Goal: Information Seeking & Learning: Learn about a topic

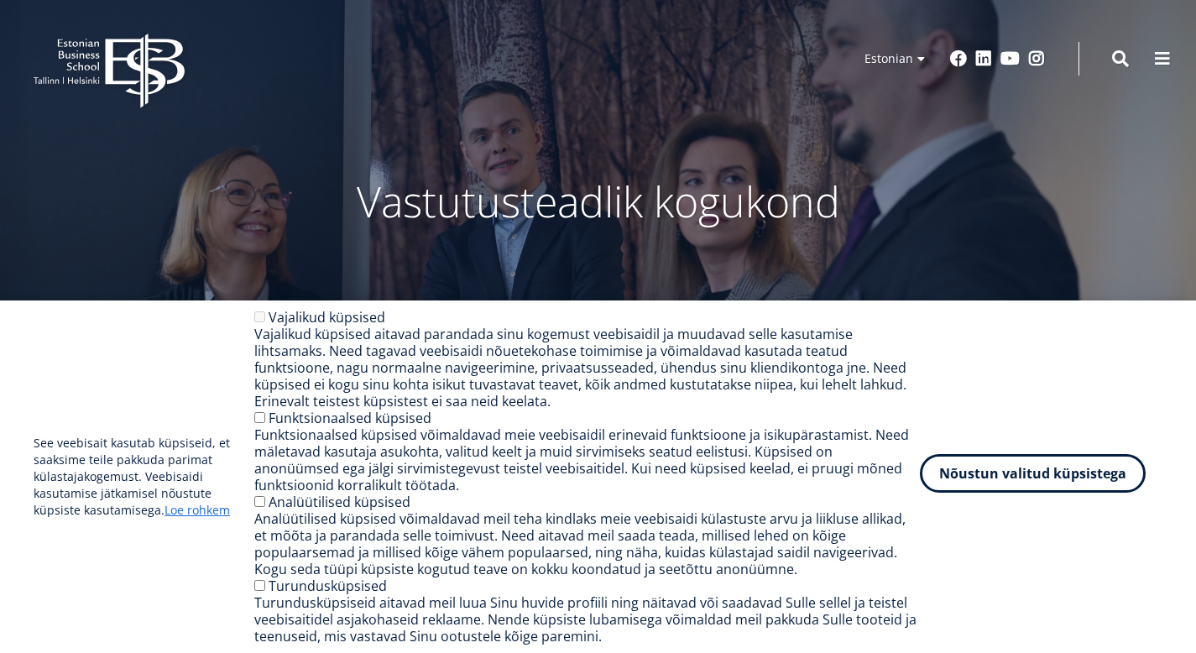
click at [1039, 477] on button "Nõustun valitud küpsistega" at bounding box center [1033, 473] width 226 height 39
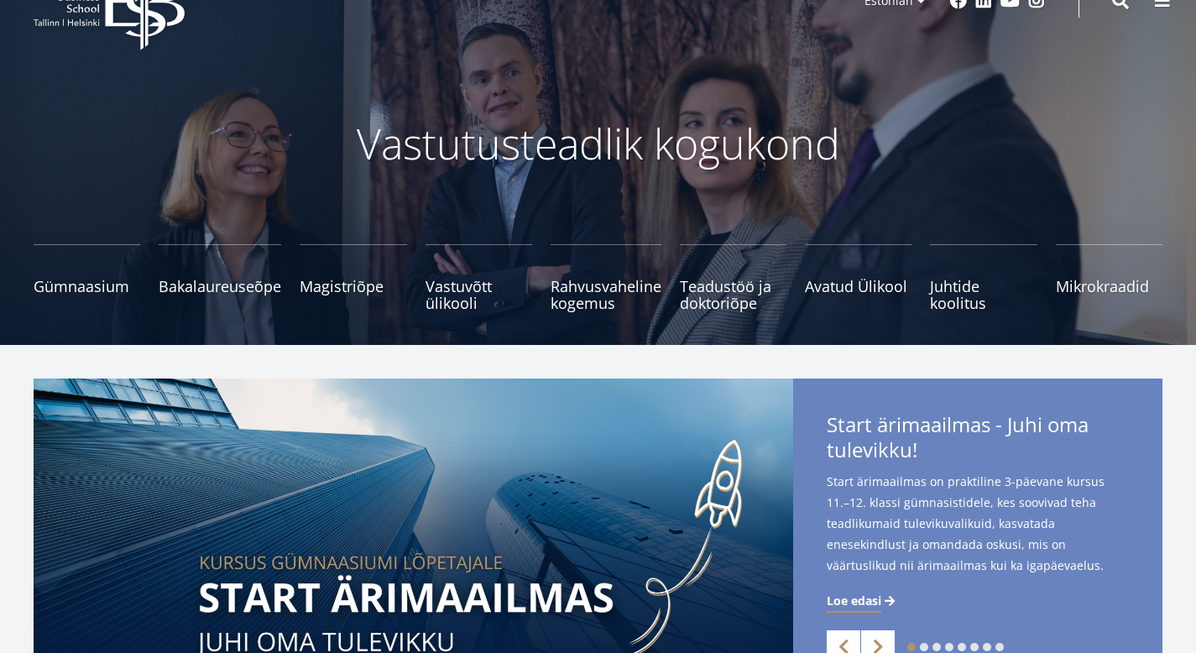
scroll to position [60, 0]
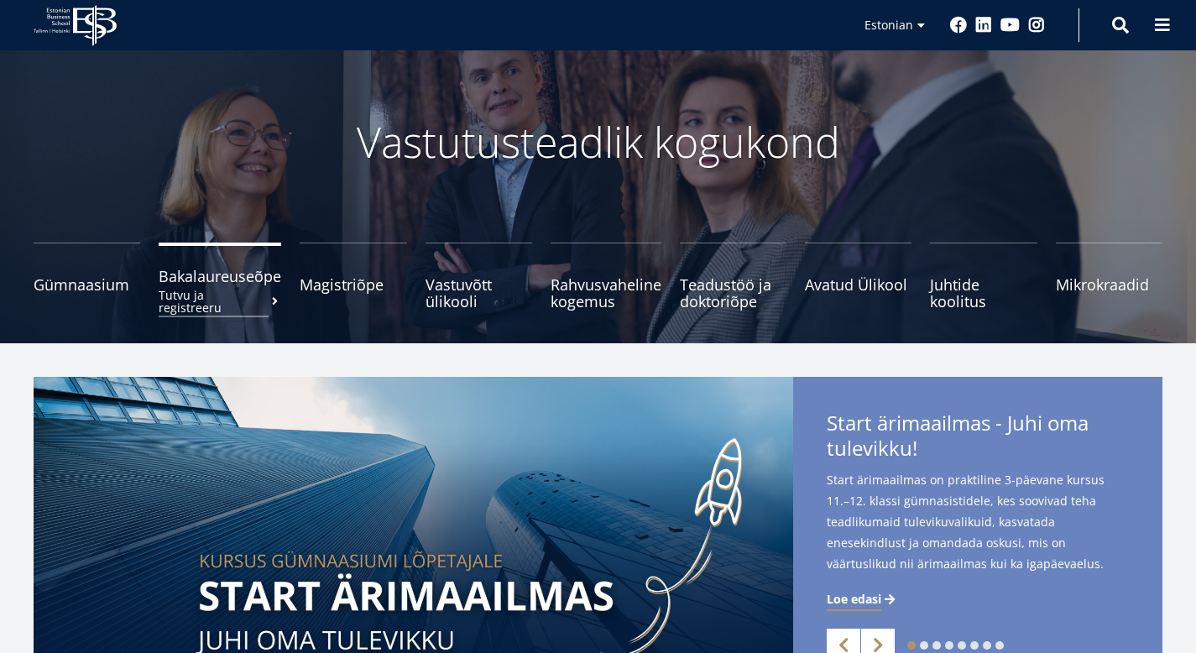
click at [222, 277] on span "Bakalaureuseõpe Tutvu ja registreeru" at bounding box center [220, 276] width 123 height 17
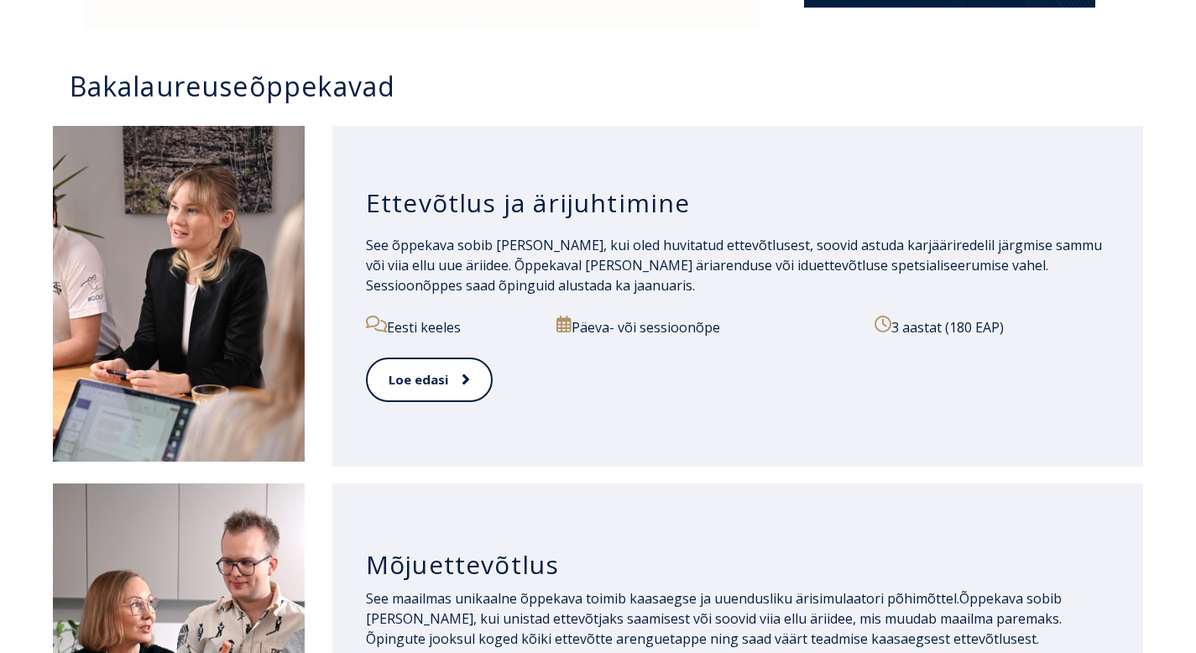
scroll to position [1128, 0]
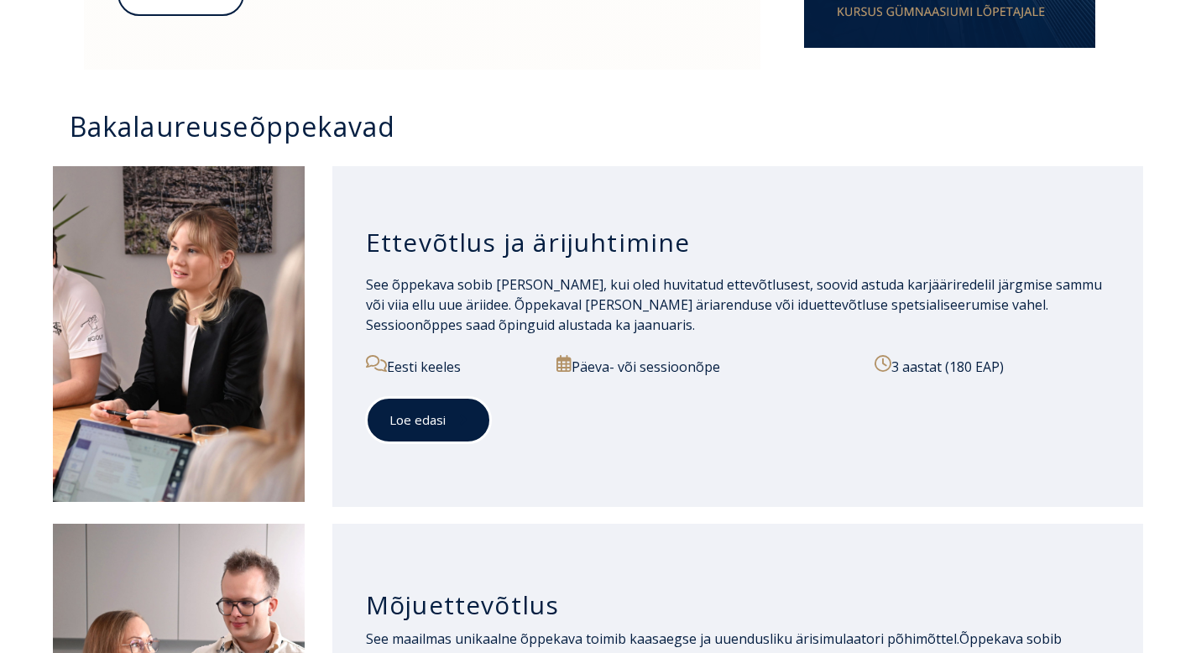
click at [402, 405] on link "Loe edasi" at bounding box center [428, 420] width 125 height 46
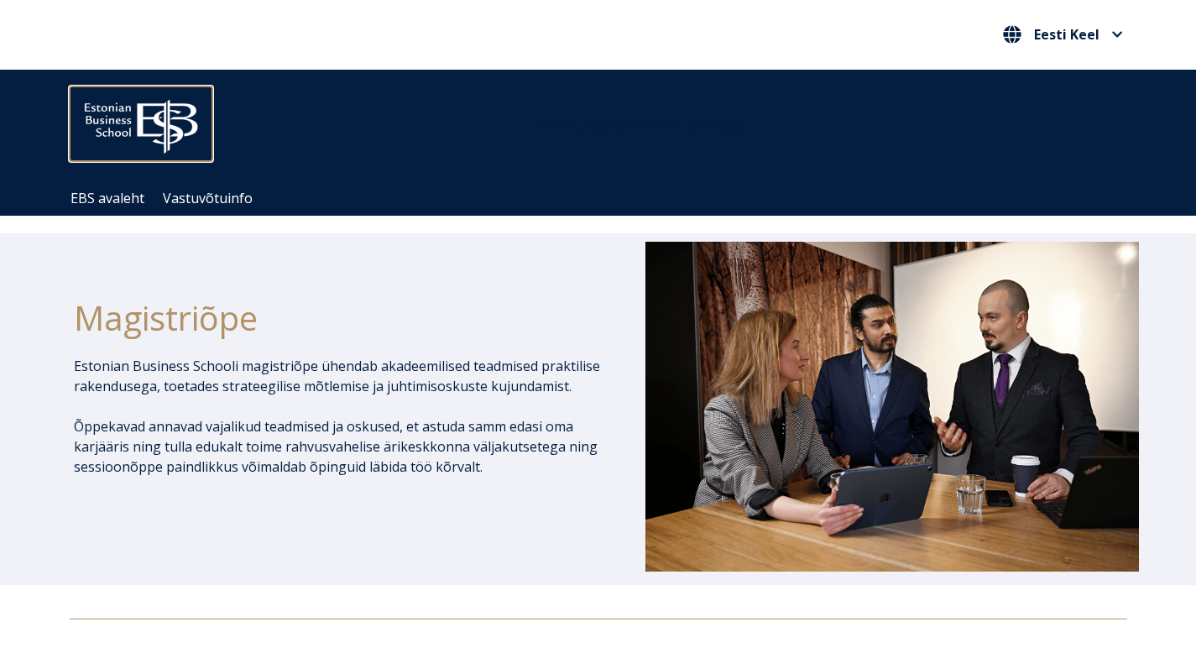
click at [149, 123] on img at bounding box center [141, 122] width 143 height 72
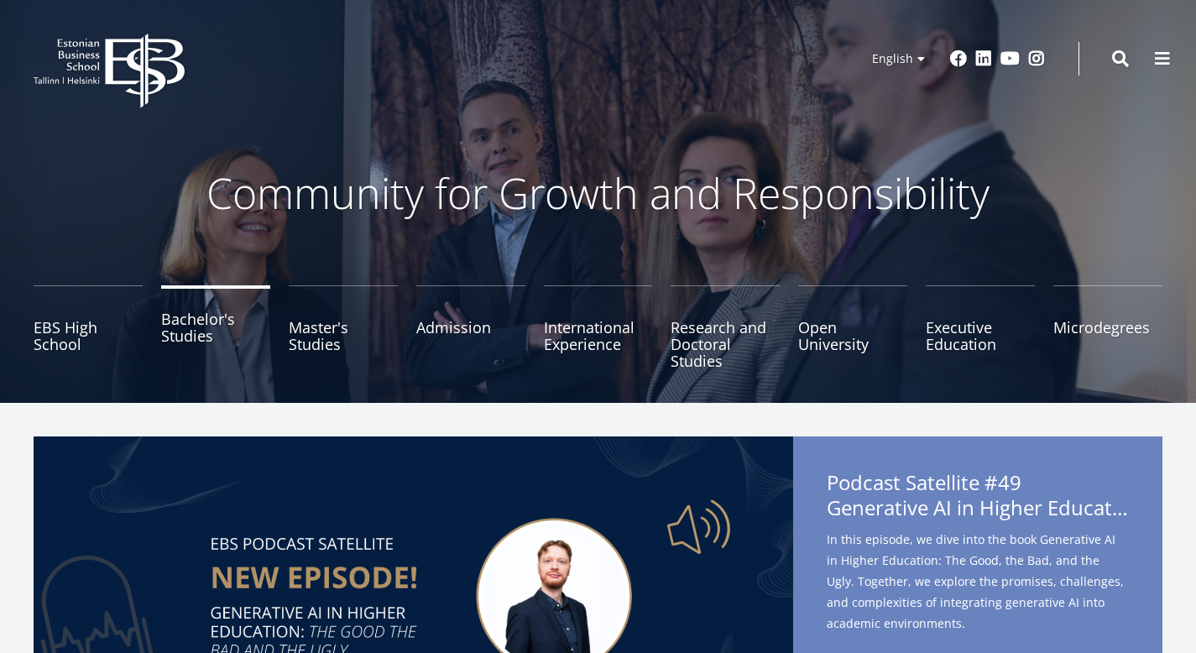
click at [220, 316] on link "Bachelor's Studies" at bounding box center [215, 327] width 109 height 84
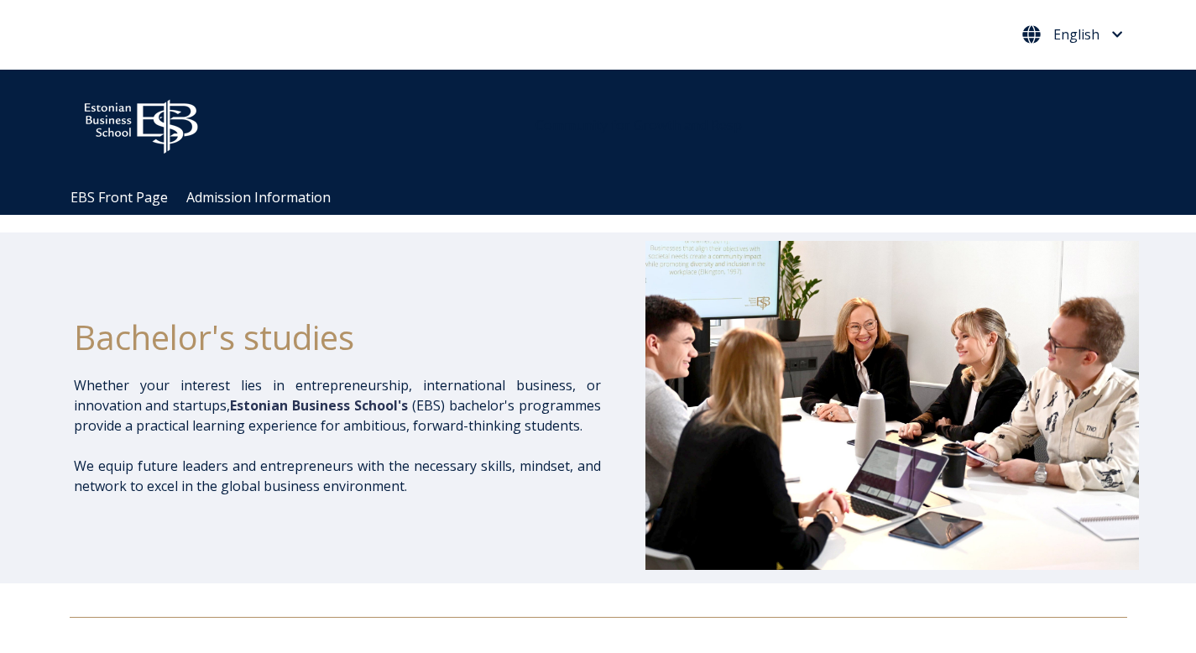
click at [1108, 36] on span "English" at bounding box center [1072, 34] width 101 height 18
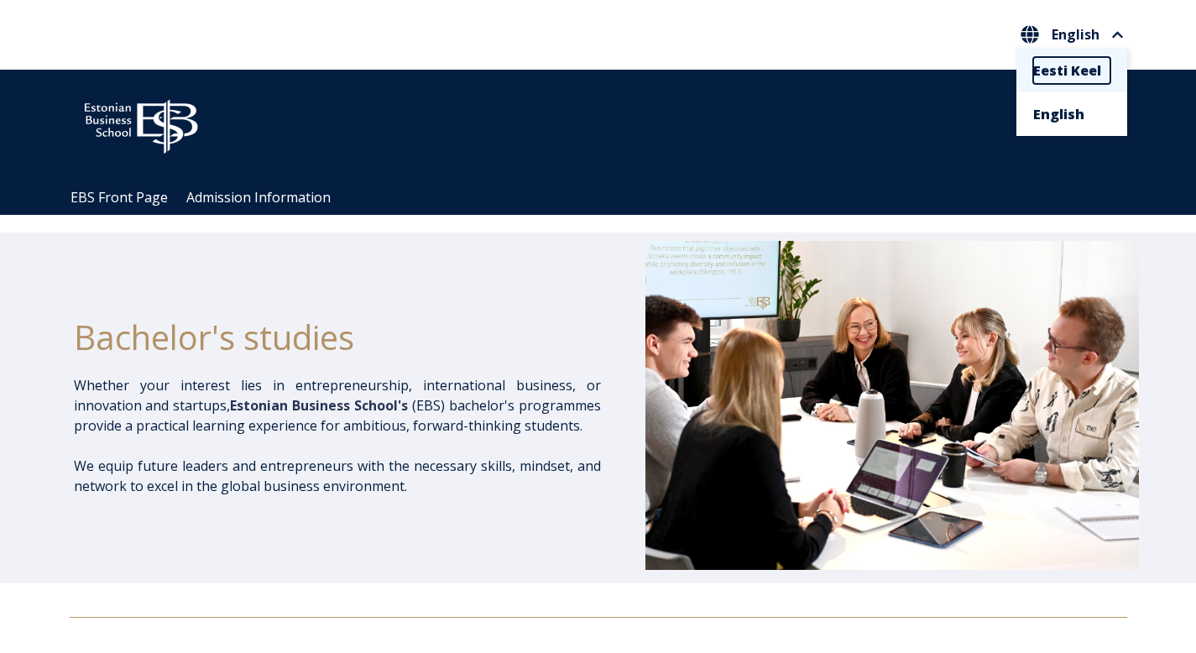
click at [1051, 59] on link "Eesti Keel" at bounding box center [1071, 70] width 77 height 27
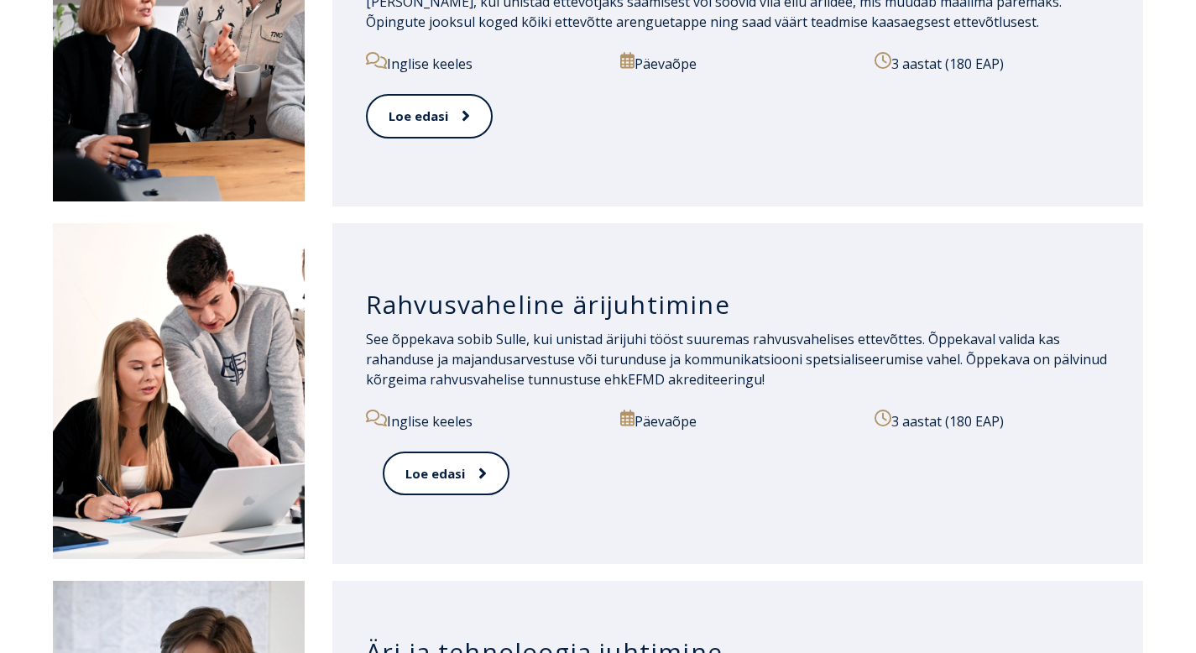
scroll to position [1652, 0]
